Goal: Task Accomplishment & Management: Complete application form

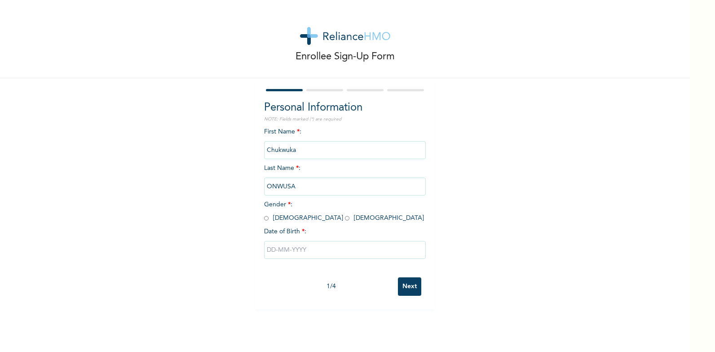
click at [264, 219] on input "radio" at bounding box center [266, 218] width 4 height 9
radio input "true"
click at [308, 248] on input "text" at bounding box center [345, 250] width 162 height 18
select select "7"
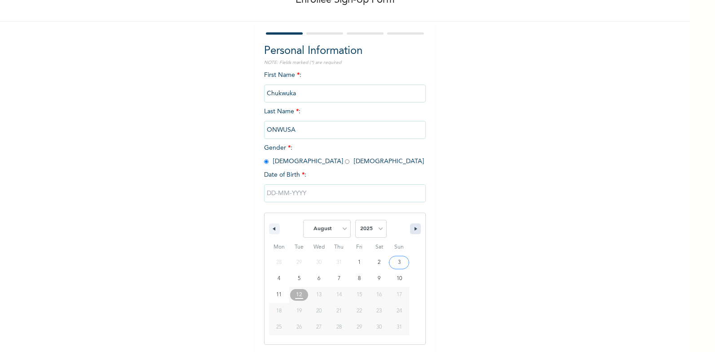
click at [410, 229] on button "button" at bounding box center [415, 228] width 11 height 11
click at [378, 230] on select "2025 2024 2023 2022 2021 2020 2019 2018 2017 2016 2015 2014 2013 2012 2011 2010…" at bounding box center [370, 229] width 31 height 18
select select "1983"
click at [355, 220] on select "2025 2024 2023 2022 2021 2020 2019 2018 2017 2016 2015 2014 2013 2012 2011 2010…" at bounding box center [370, 229] width 31 height 18
click at [340, 229] on select "January February March April May June July August September October November De…" at bounding box center [327, 229] width 48 height 18
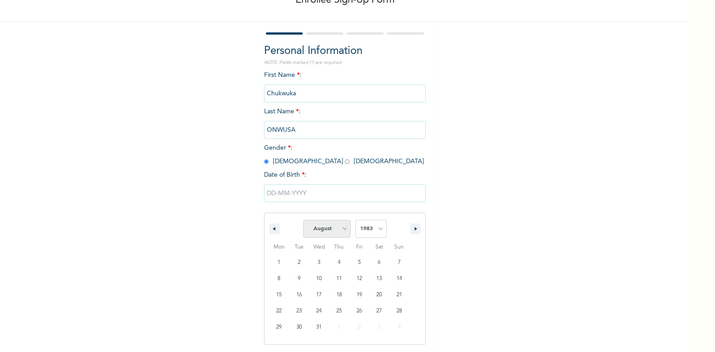
select select "6"
click at [303, 220] on select "January February March April May June July August September October November De…" at bounding box center [327, 229] width 48 height 18
type input "[DATE]"
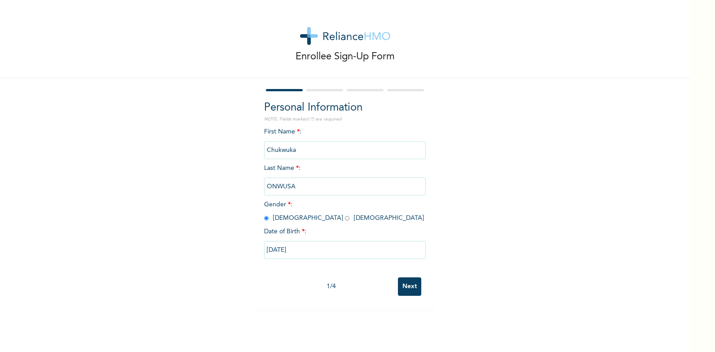
click at [404, 287] on input "Next" at bounding box center [409, 286] width 23 height 18
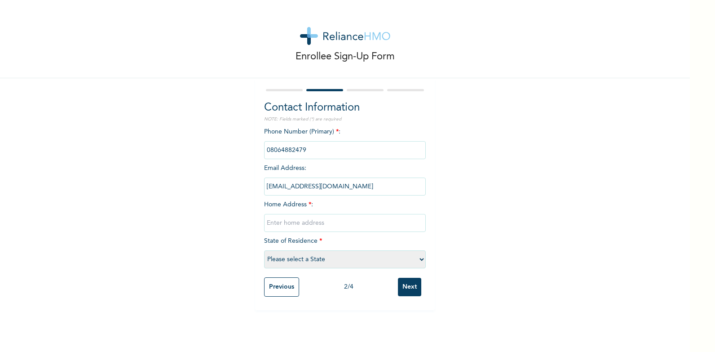
click at [298, 224] on input "text" at bounding box center [345, 223] width 162 height 18
type input "NO [GEOGRAPHIC_DATA] BEHIND [GEOGRAPHIC_DATA], [GEOGRAPHIC_DATA]."
select select "10"
click at [405, 285] on input "Next" at bounding box center [409, 286] width 23 height 18
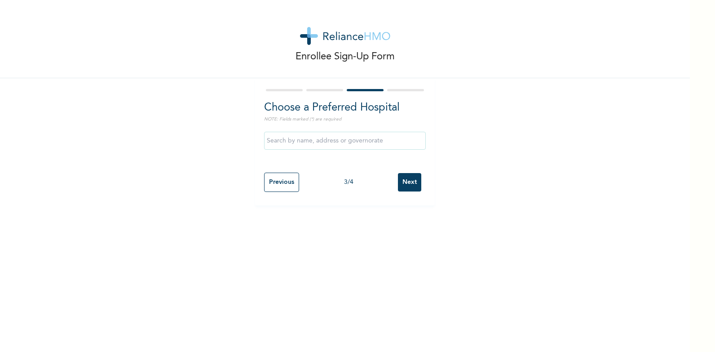
click at [387, 141] on input "text" at bounding box center [345, 141] width 162 height 18
type input "[GEOGRAPHIC_DATA]"
click at [409, 182] on input "Next" at bounding box center [409, 182] width 23 height 18
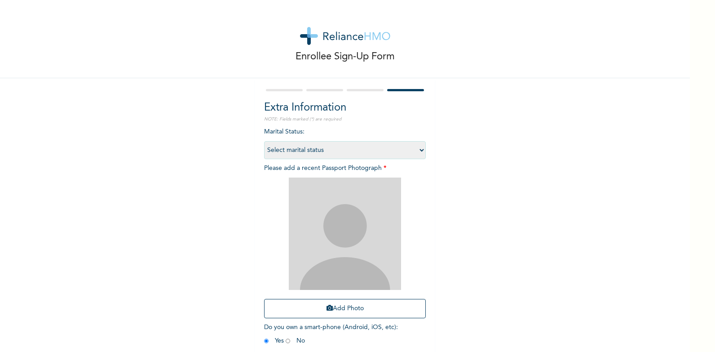
click at [418, 147] on select "Select marital status [DEMOGRAPHIC_DATA] Married [DEMOGRAPHIC_DATA] Widow/[DEMO…" at bounding box center [345, 150] width 162 height 18
select select "2"
click at [264, 141] on select "Select marital status [DEMOGRAPHIC_DATA] Married [DEMOGRAPHIC_DATA] Widow/[DEMO…" at bounding box center [345, 150] width 162 height 18
click at [347, 308] on button "Add Photo" at bounding box center [345, 308] width 162 height 19
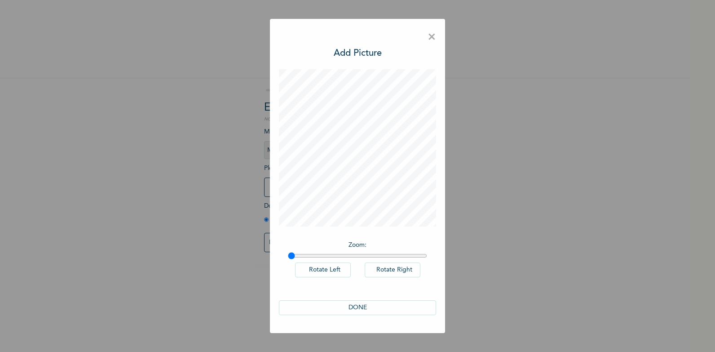
click at [358, 308] on button "DONE" at bounding box center [357, 307] width 157 height 15
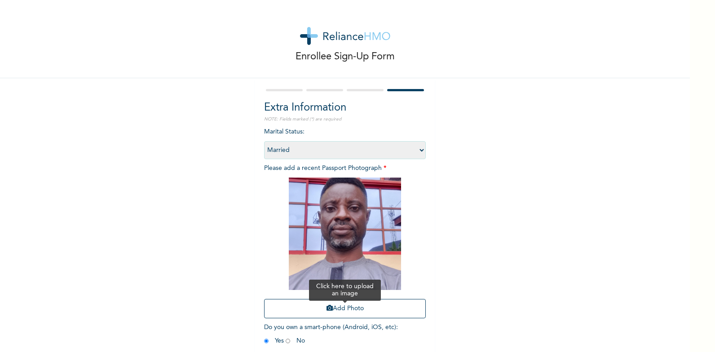
click at [340, 307] on button "Add Photo" at bounding box center [345, 308] width 162 height 19
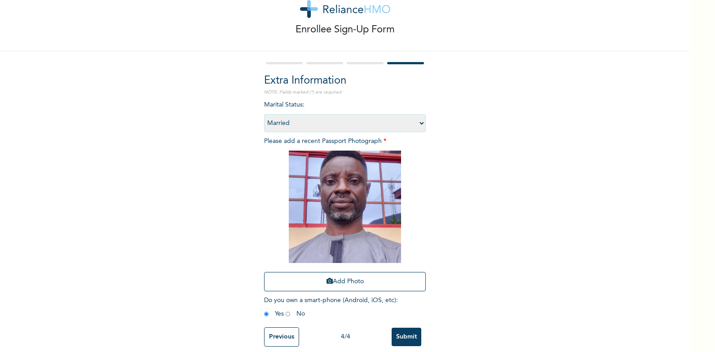
scroll to position [42, 0]
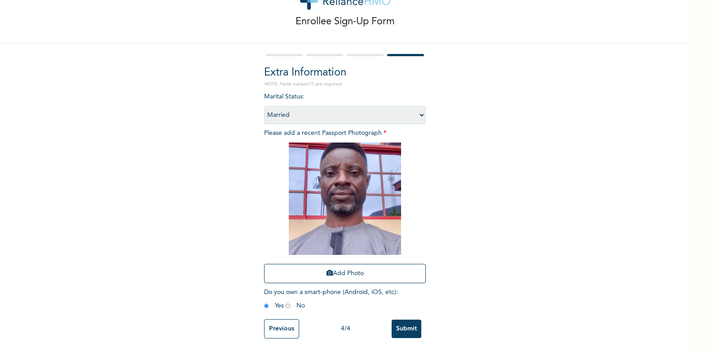
click at [401, 321] on input "Submit" at bounding box center [407, 328] width 30 height 18
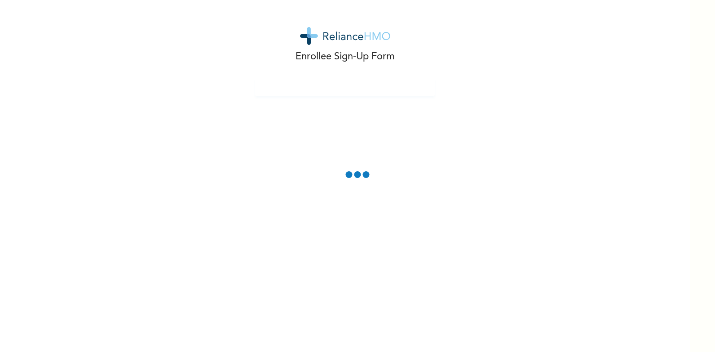
scroll to position [0, 0]
